Goal: Task Accomplishment & Management: Manage account settings

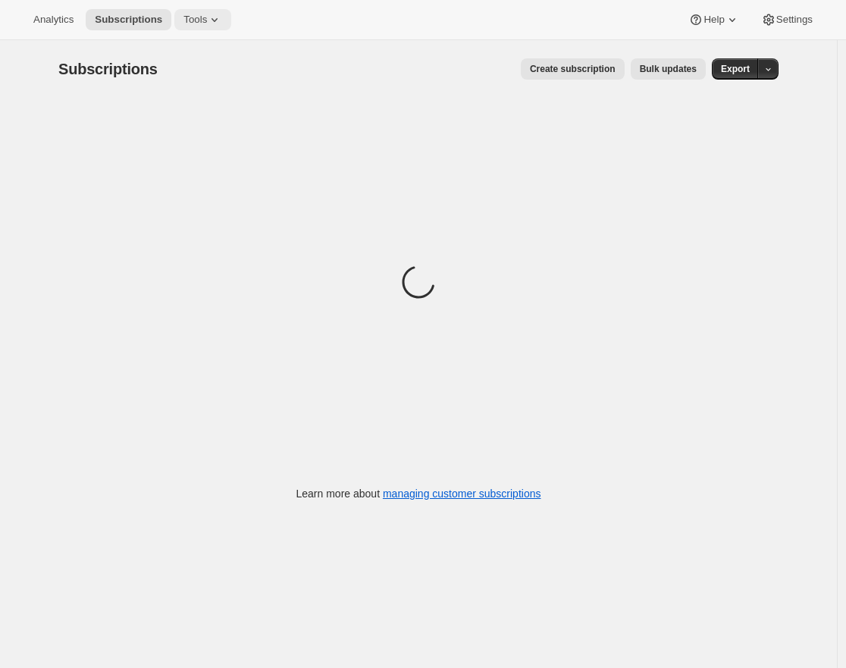
click at [198, 9] on button "Tools" at bounding box center [202, 19] width 57 height 21
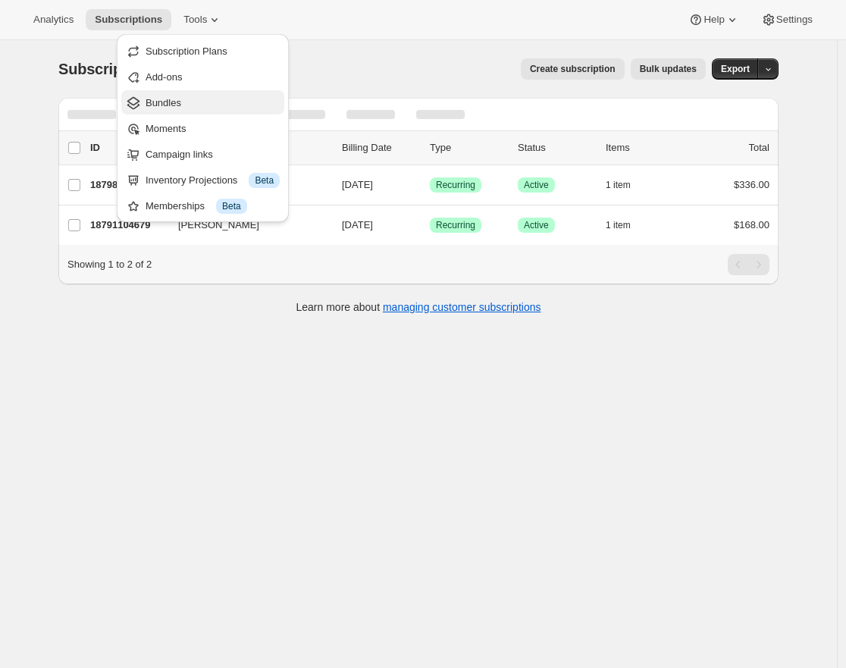
click at [181, 100] on span "Bundles" at bounding box center [164, 102] width 36 height 11
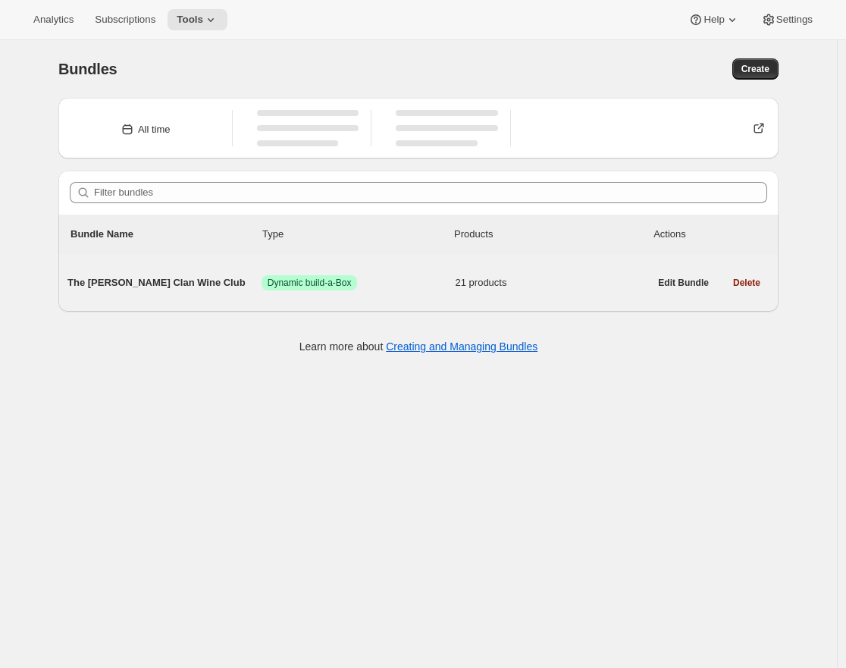
click at [562, 284] on span "21 products" at bounding box center [553, 282] width 194 height 15
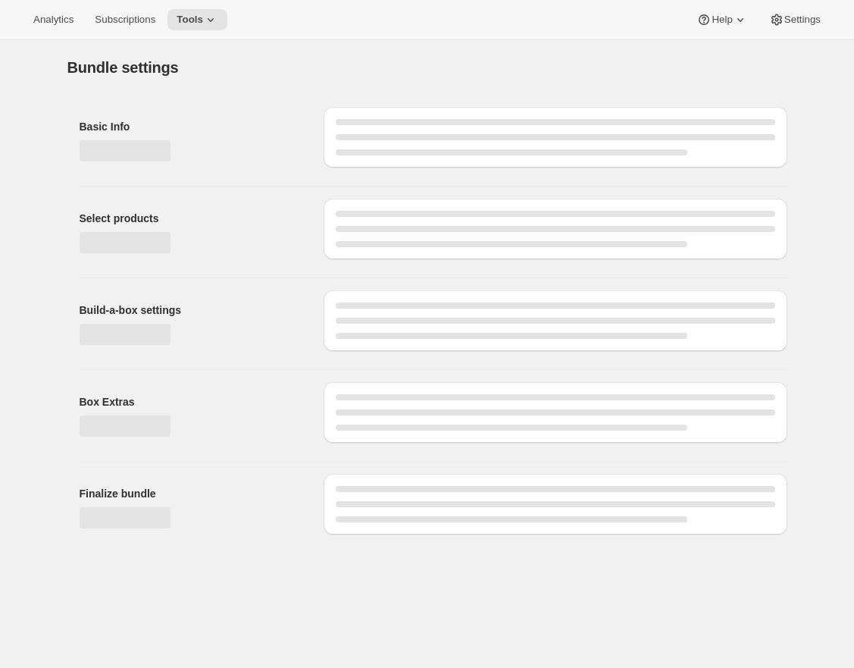
type input "The [PERSON_NAME] Clan Wine Club"
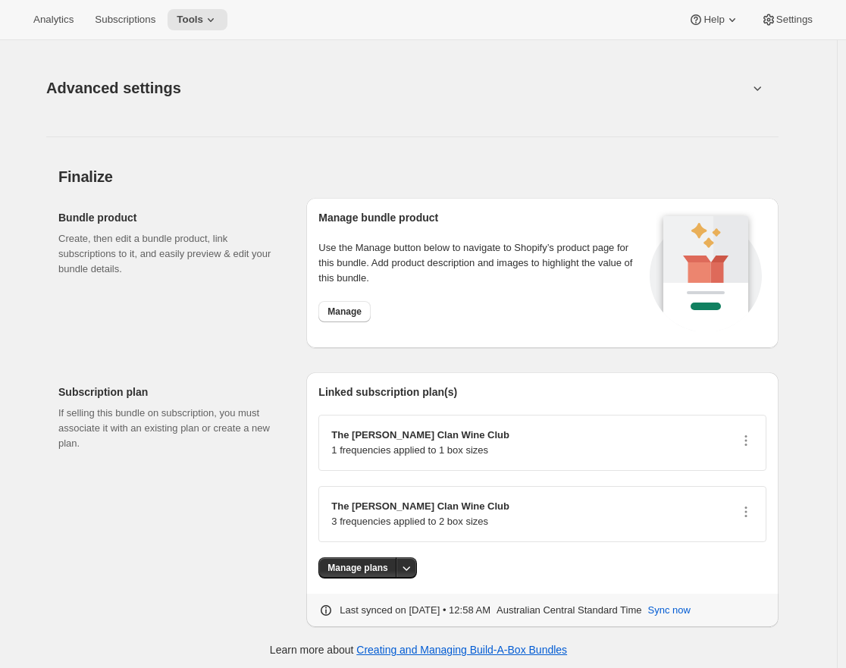
scroll to position [2426, 0]
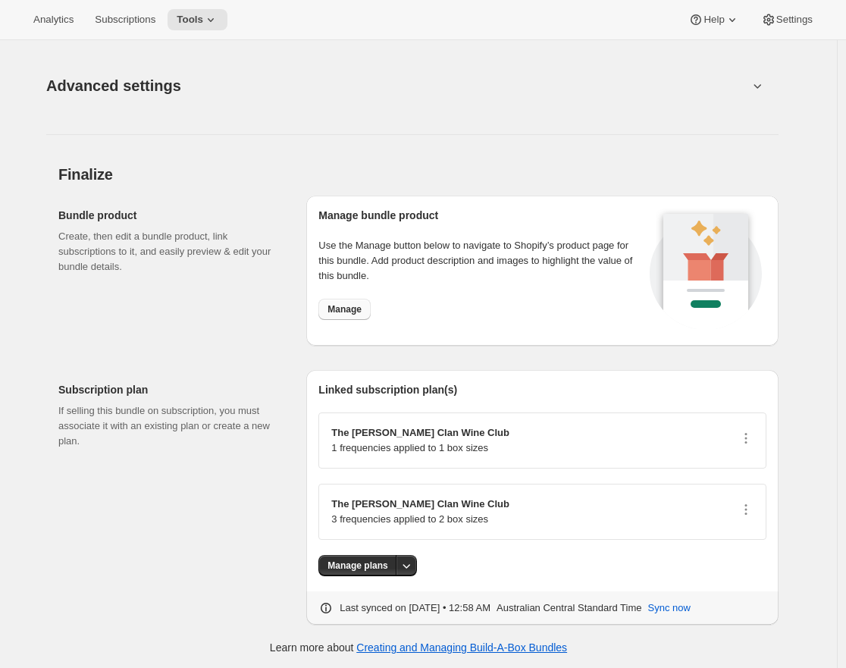
click at [355, 312] on span "Manage" at bounding box center [344, 309] width 34 height 12
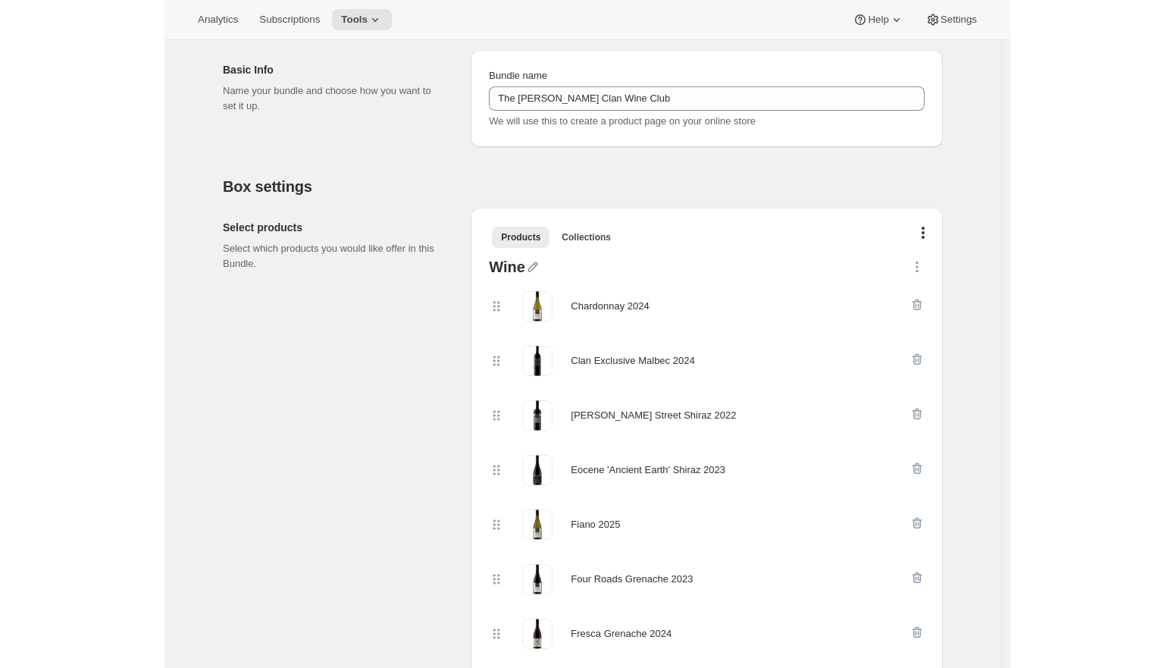
scroll to position [0, 0]
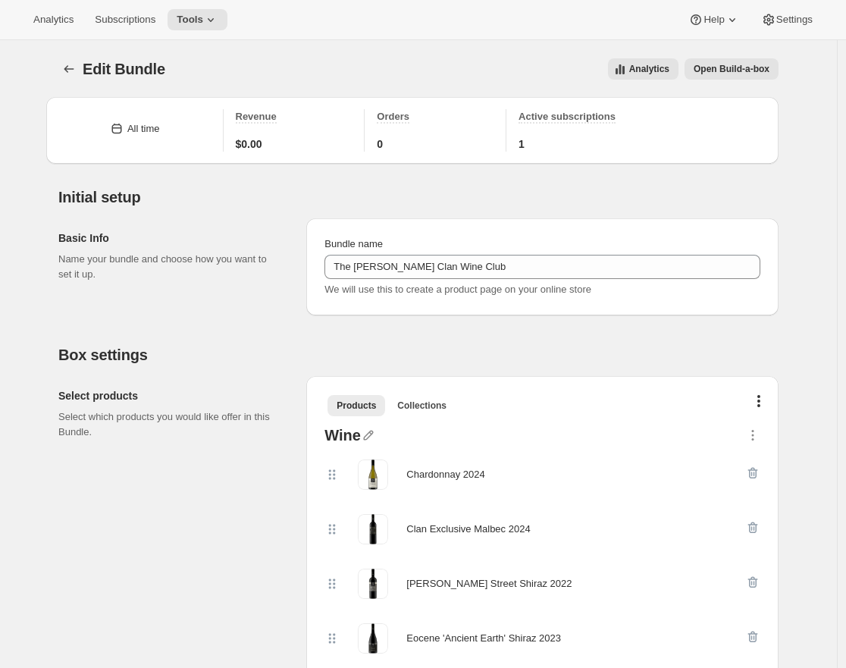
click at [728, 74] on span "Open Build-a-box" at bounding box center [731, 69] width 76 height 12
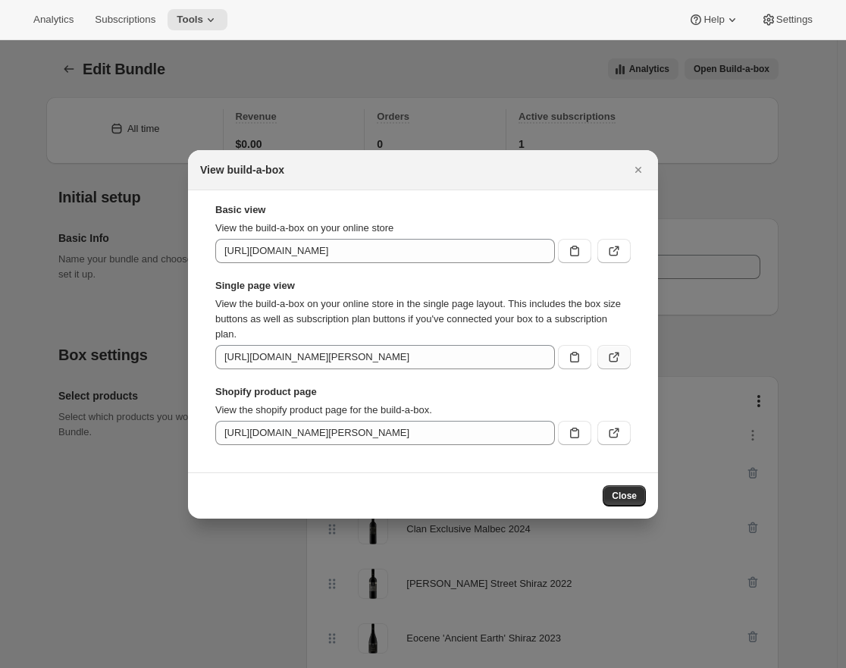
click at [612, 355] on icon ":r4f:" at bounding box center [613, 356] width 15 height 15
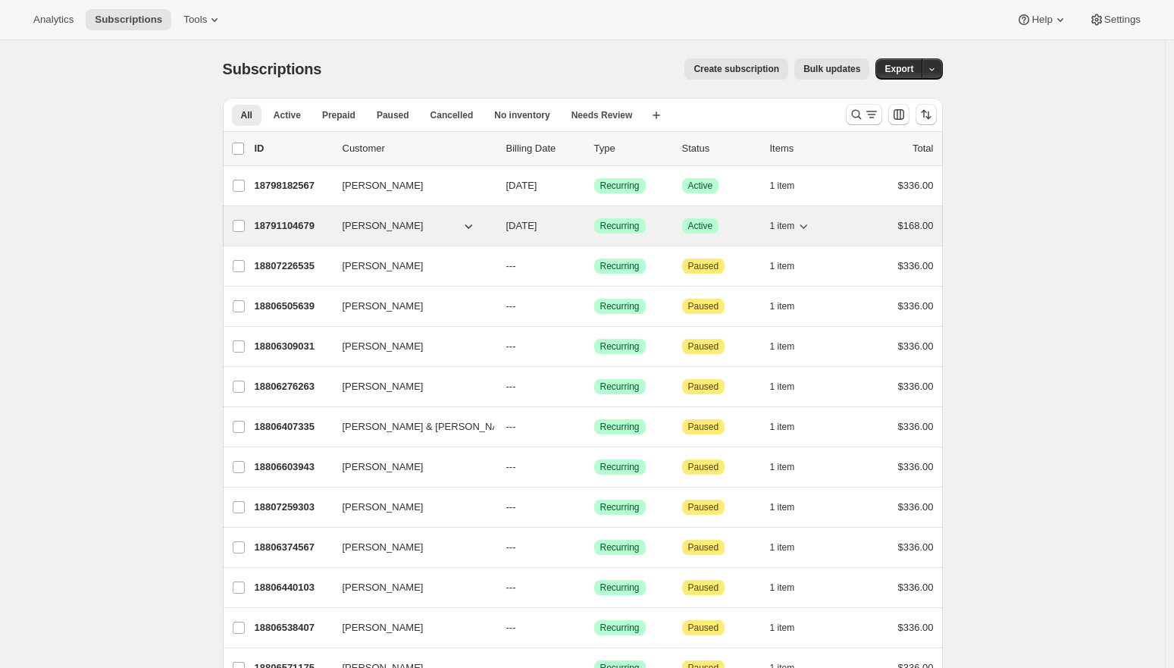
click at [581, 226] on p "[DATE]" at bounding box center [544, 225] width 76 height 15
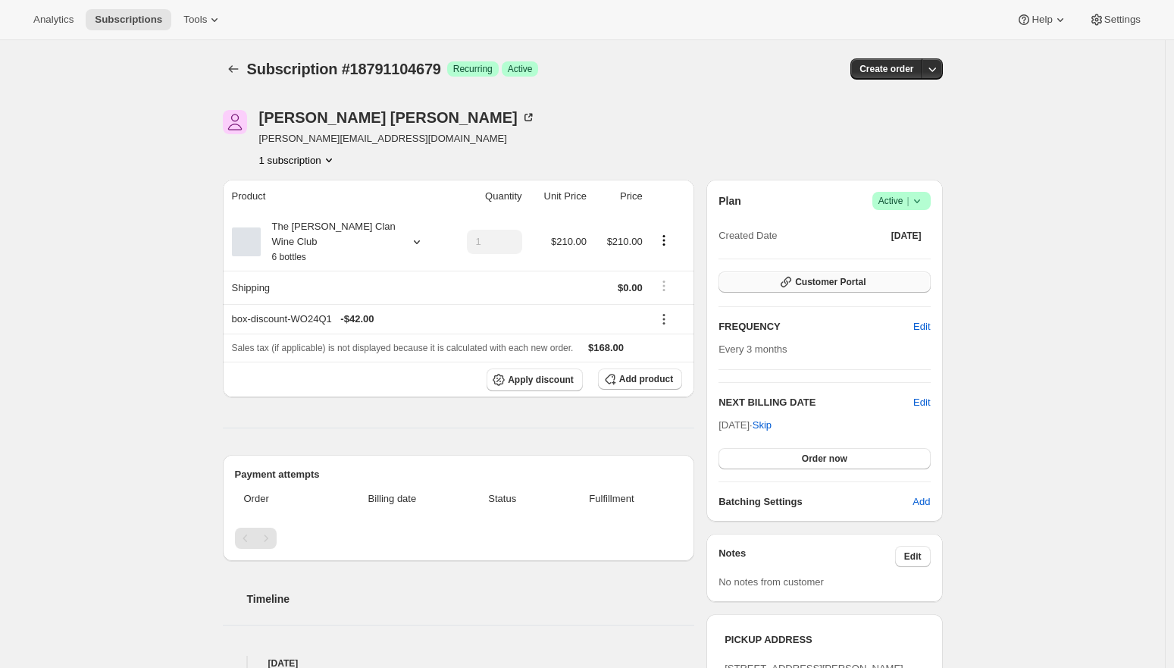
click at [913, 281] on button "Customer Portal" at bounding box center [823, 281] width 211 height 21
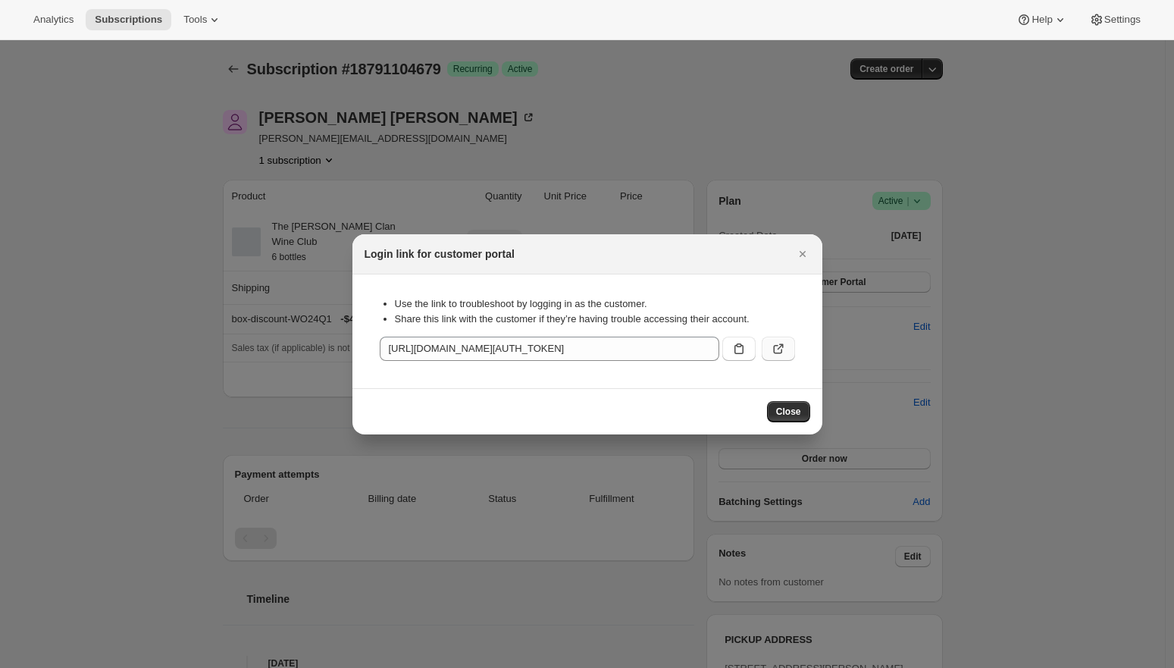
click at [788, 346] on button ":rc3:" at bounding box center [778, 349] width 33 height 24
